Goal: Find specific page/section: Find specific page/section

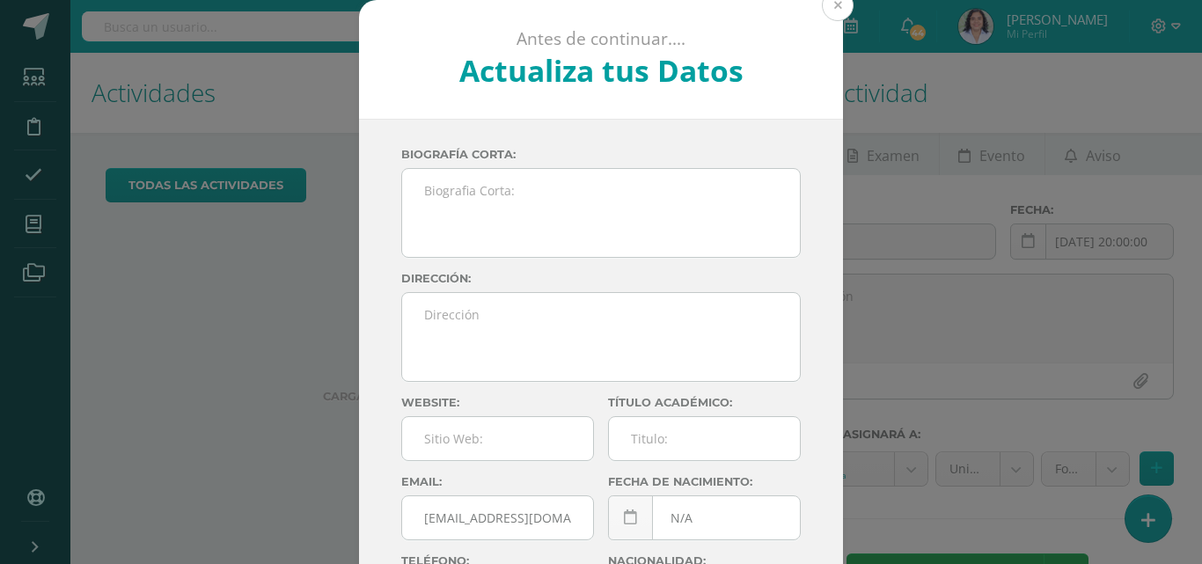
click at [837, 13] on button at bounding box center [838, 5] width 32 height 32
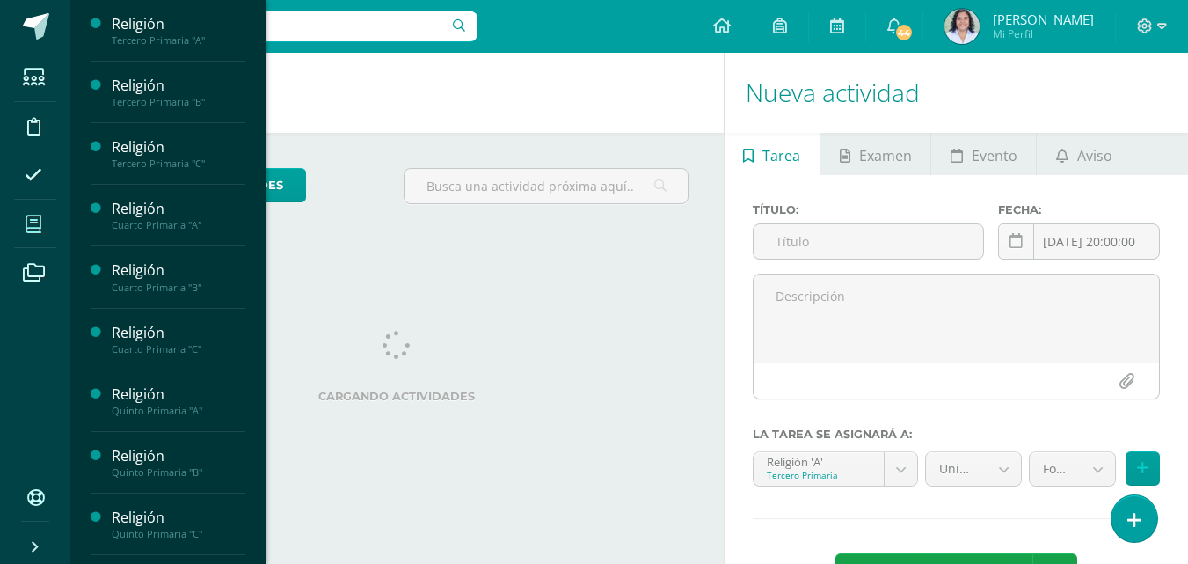
click at [43, 230] on span at bounding box center [34, 224] width 40 height 40
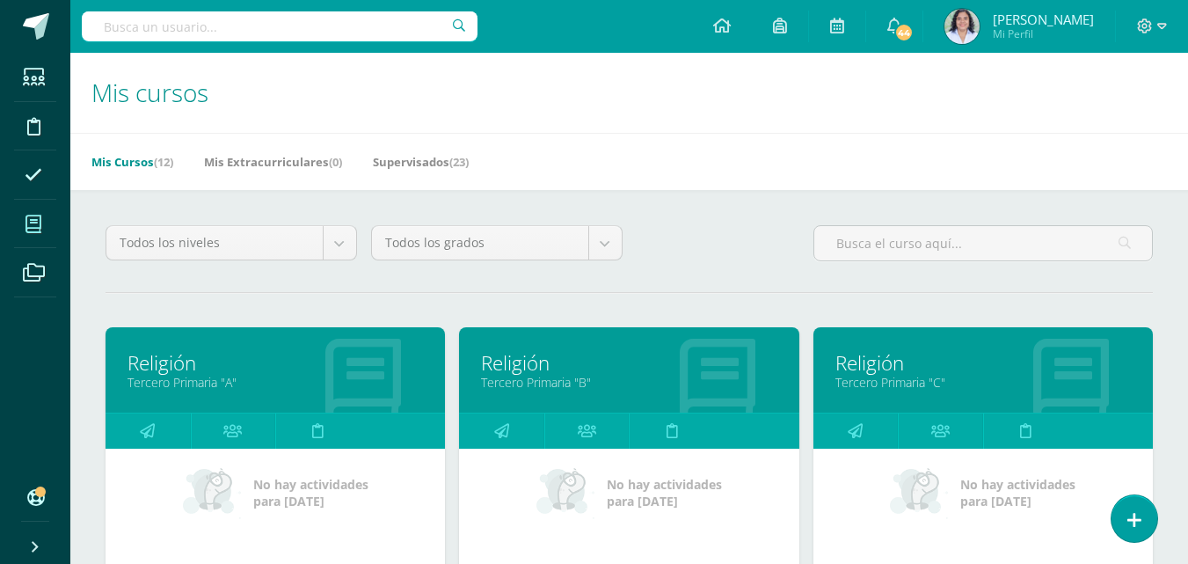
scroll to position [493, 0]
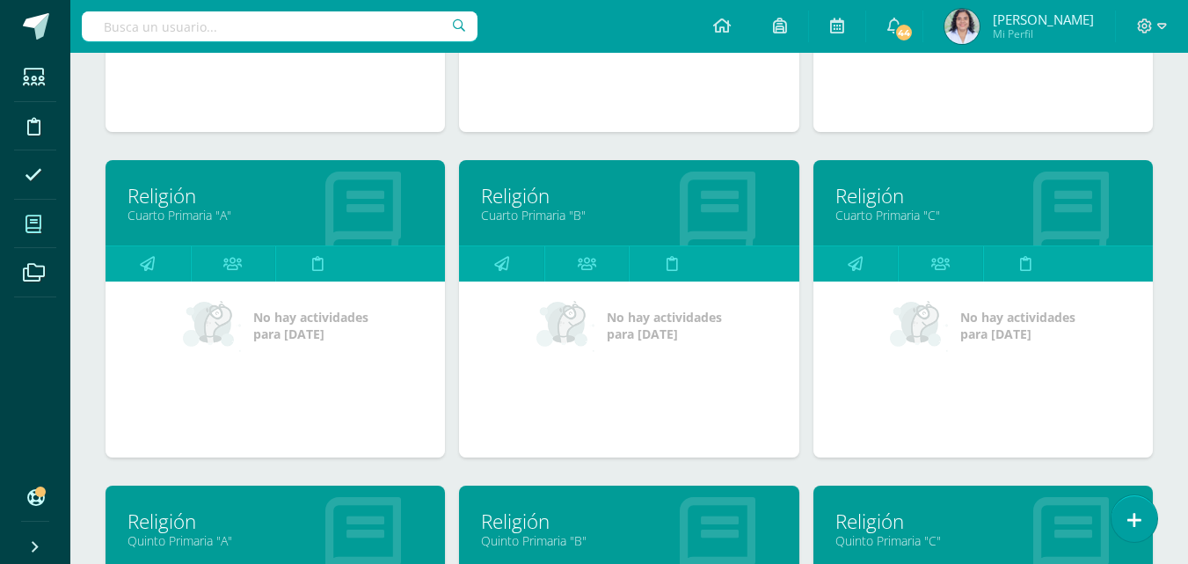
click at [592, 207] on link "Cuarto Primaria "B"" at bounding box center [629, 215] width 296 height 17
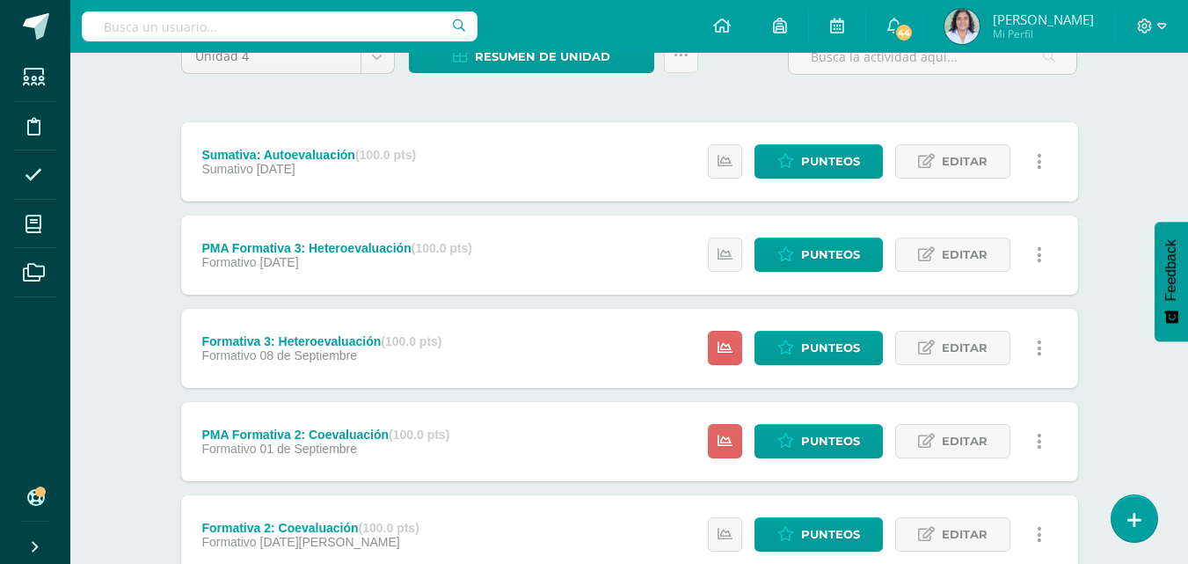
scroll to position [168, 0]
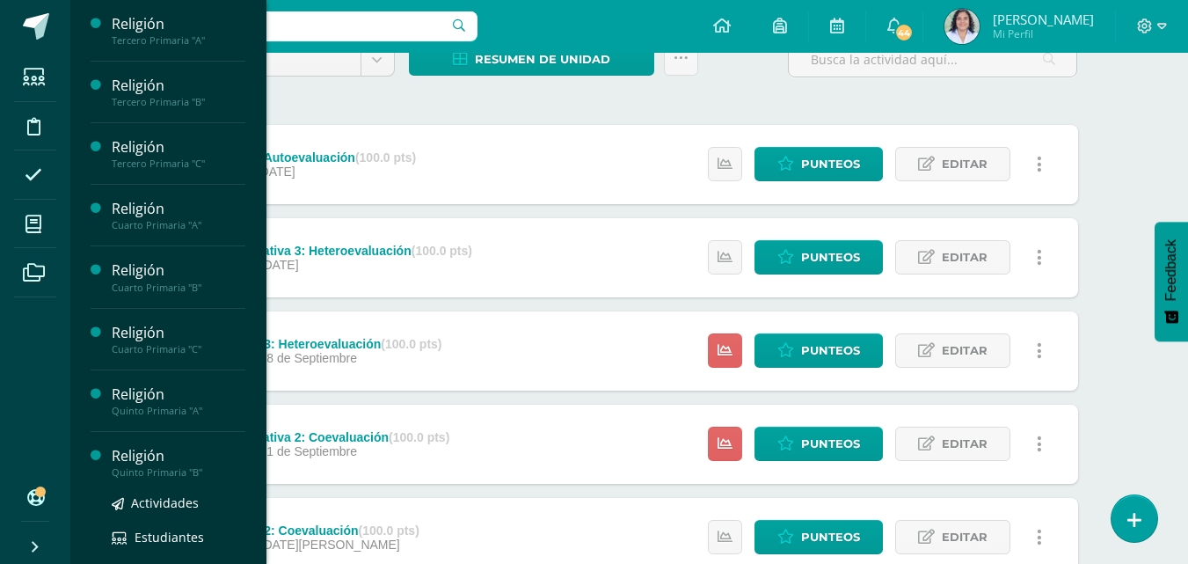
click at [141, 466] on div "Quinto Primaria "B"" at bounding box center [179, 472] width 134 height 12
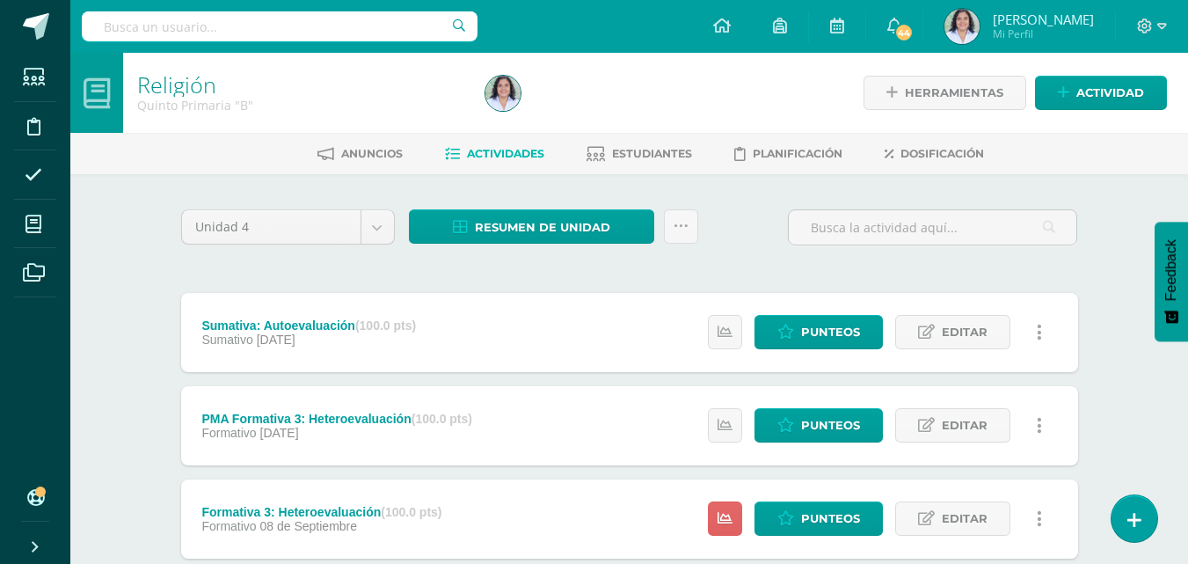
scroll to position [485, 0]
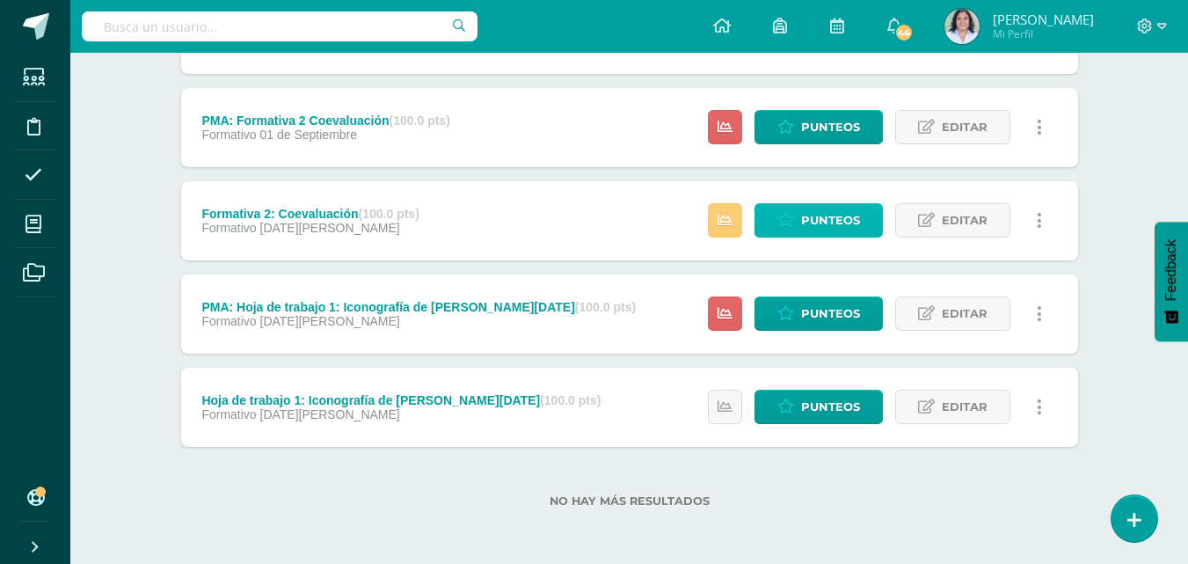
click at [800, 224] on link "Punteos" at bounding box center [819, 220] width 128 height 34
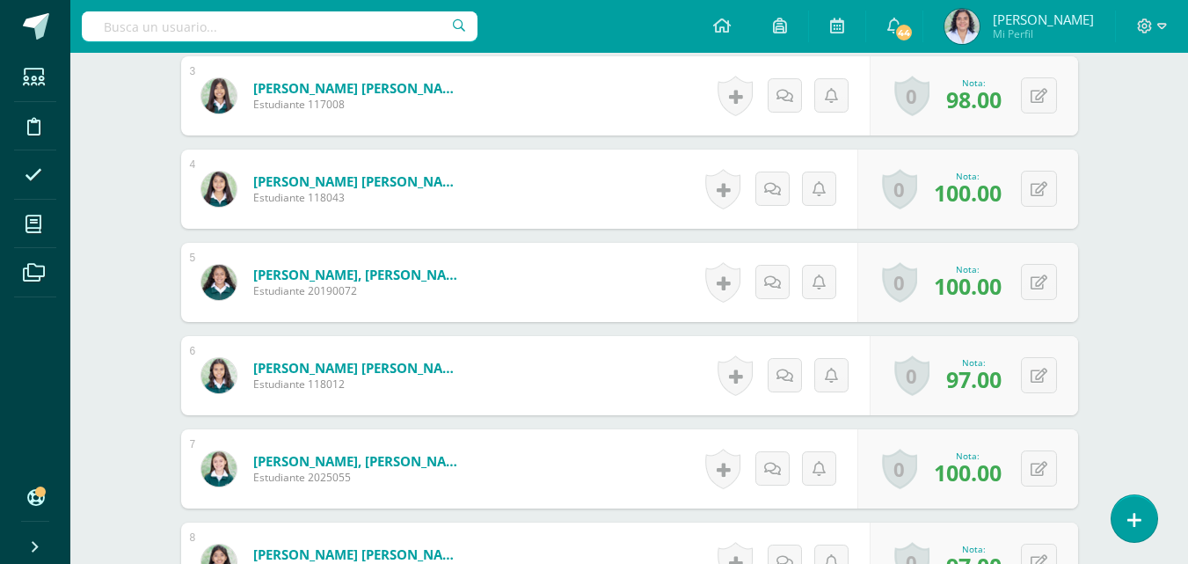
scroll to position [266, 0]
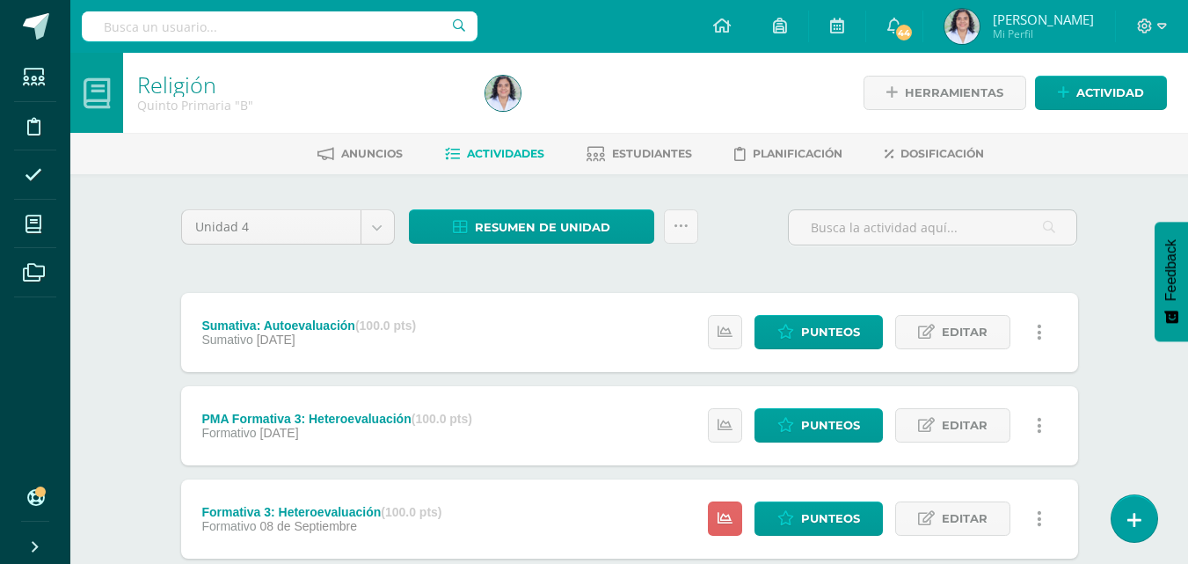
click at [1164, 433] on div "Religión Quinto Primaria "B" Herramientas Detalle de asistencias Actividad Anun…" at bounding box center [629, 551] width 1118 height 996
